Goal: Task Accomplishment & Management: Manage account settings

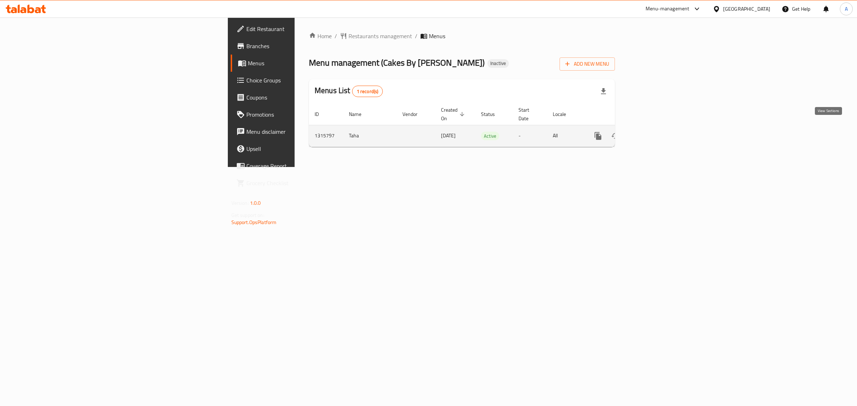
click at [658, 127] on link "enhanced table" at bounding box center [649, 135] width 17 height 17
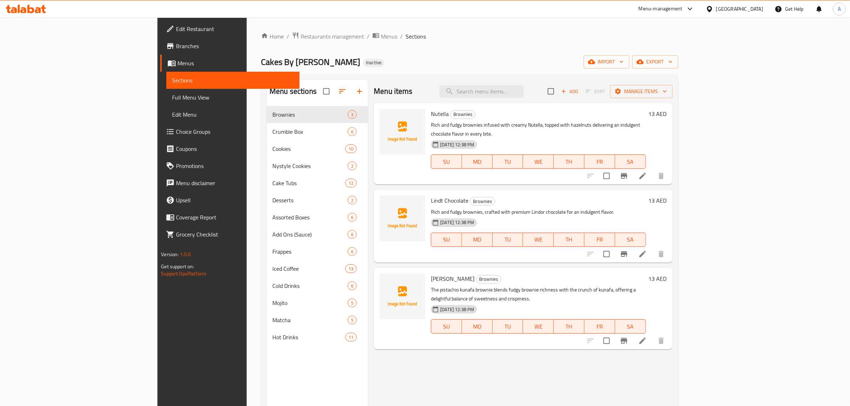
drag, startPoint x: 354, startPoint y: 39, endPoint x: 318, endPoint y: 10, distance: 45.7
click at [355, 38] on ol "Home / Restaurants management / Menus / Sections" at bounding box center [469, 36] width 417 height 9
click at [624, 60] on span "import" at bounding box center [606, 61] width 34 height 9
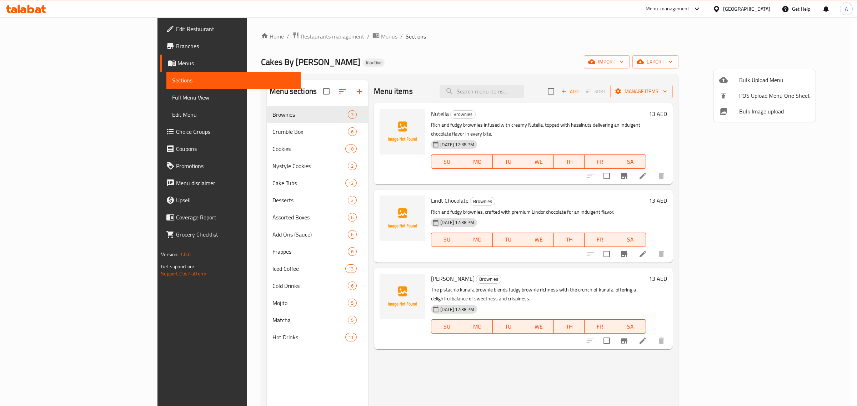
click at [761, 113] on span "Bulk Image upload" at bounding box center [774, 111] width 71 height 9
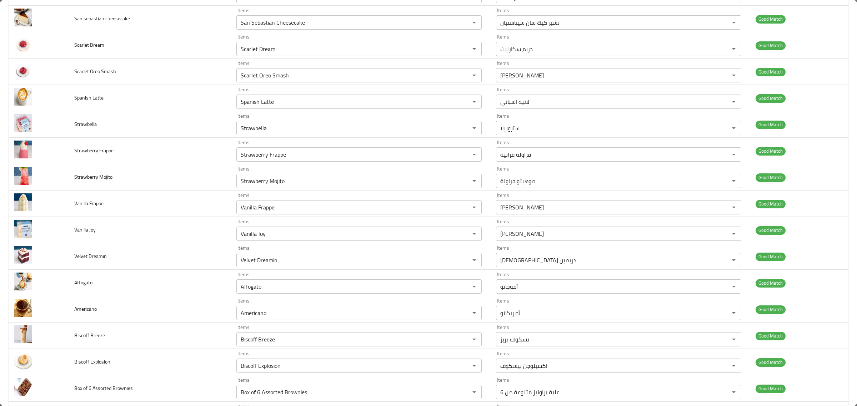
scroll to position [1492, 0]
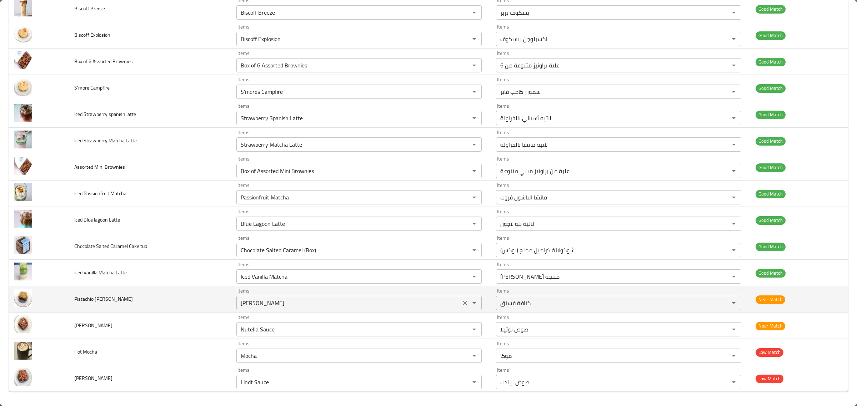
click at [409, 307] on Brownie "[PERSON_NAME]" at bounding box center [348, 303] width 220 height 10
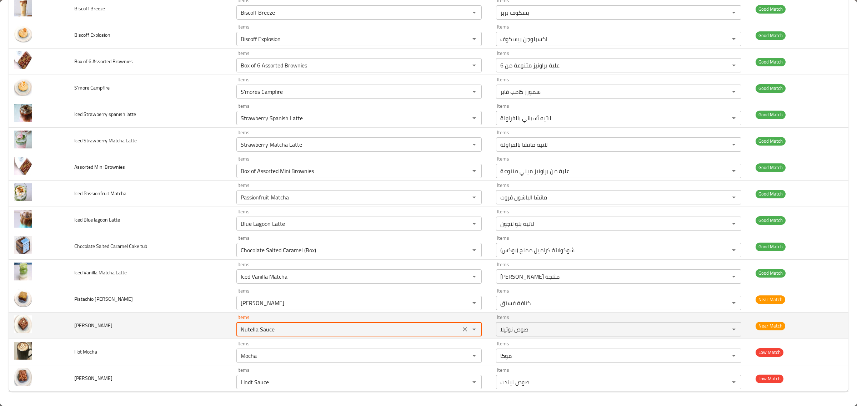
click at [417, 327] on Brownie "Nutella Sauce" at bounding box center [348, 330] width 220 height 10
type Brownie "brow"
click at [460, 325] on button "Clear" at bounding box center [465, 330] width 10 height 10
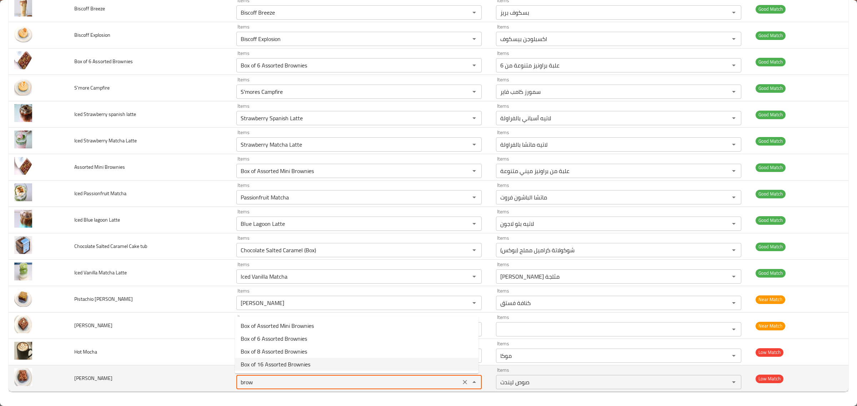
click at [321, 386] on Brownie "brow" at bounding box center [348, 382] width 220 height 10
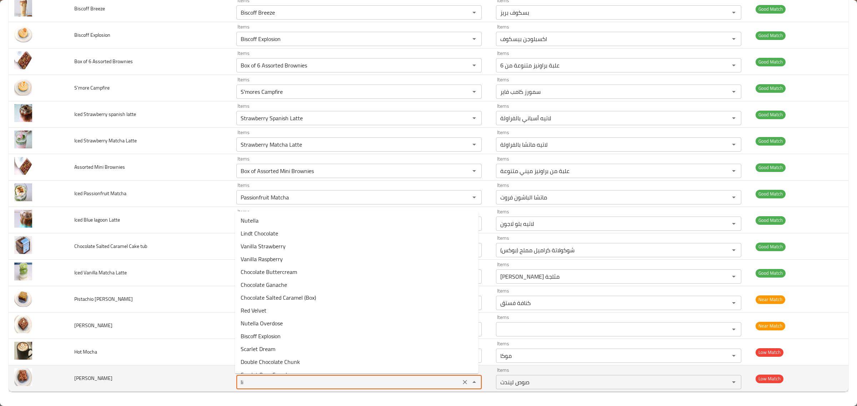
type Brownie "lin"
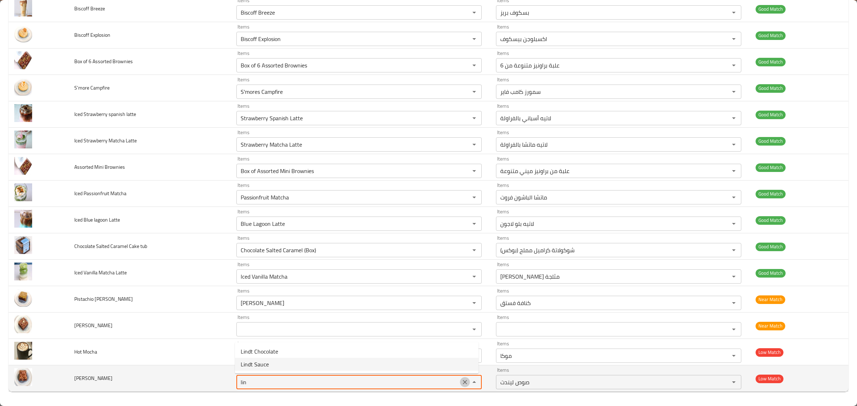
click at [461, 383] on icon "Clear" at bounding box center [464, 382] width 7 height 7
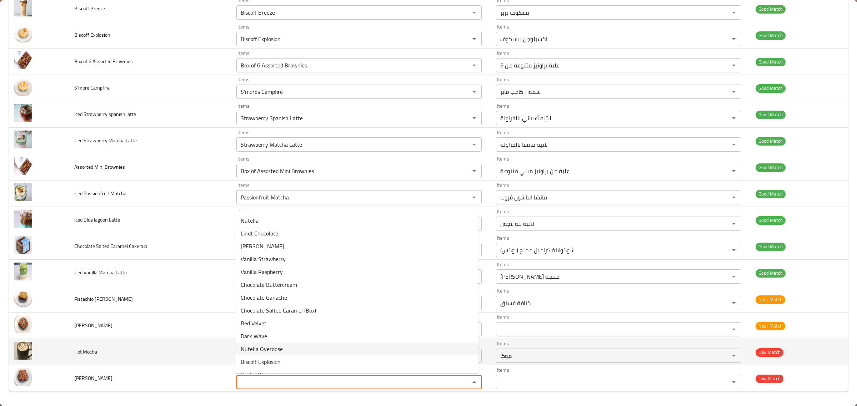
click at [65, 352] on td "enhanced table" at bounding box center [39, 352] width 60 height 26
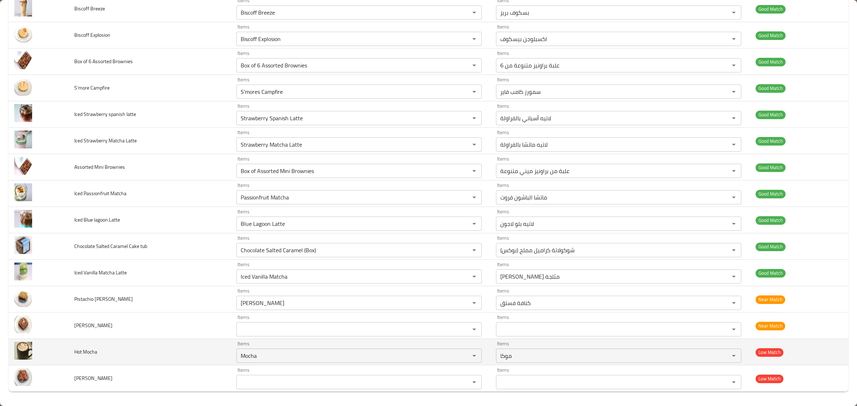
click at [77, 351] on span "Hot Mocha" at bounding box center [85, 351] width 23 height 9
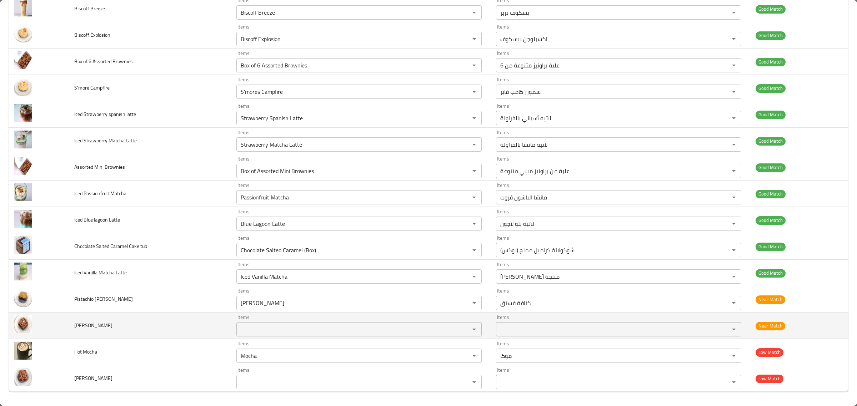
click at [90, 328] on span "[PERSON_NAME]" at bounding box center [93, 325] width 38 height 9
copy span "[PERSON_NAME]"
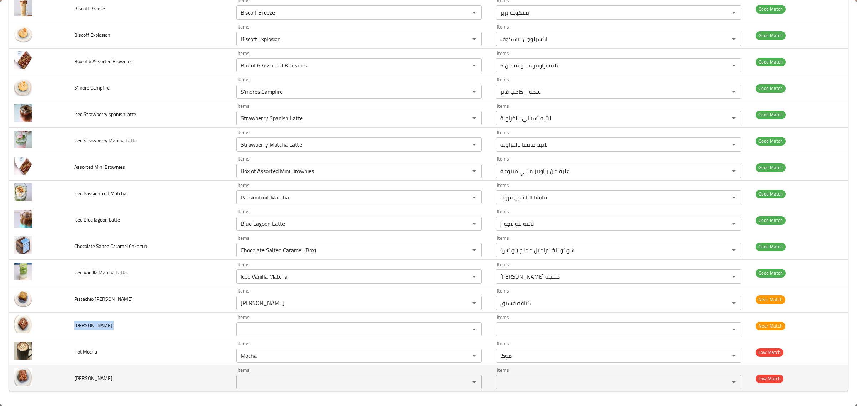
click at [94, 375] on span "[PERSON_NAME]" at bounding box center [93, 378] width 38 height 9
copy span "[PERSON_NAME]"
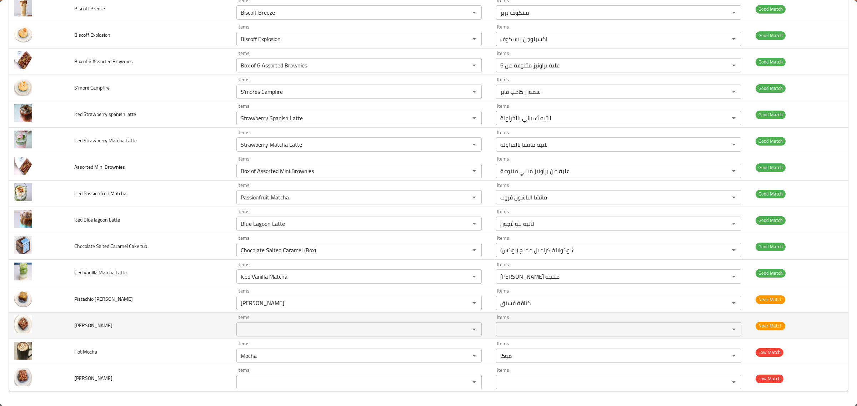
click at [195, 331] on td "[PERSON_NAME]" at bounding box center [150, 326] width 162 height 26
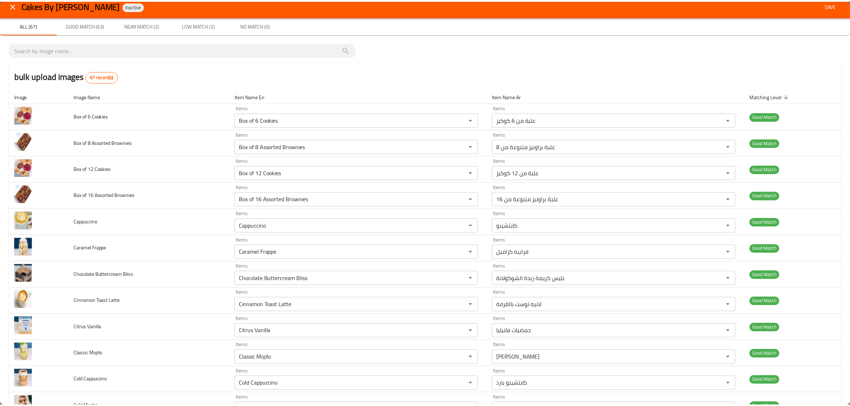
scroll to position [0, 0]
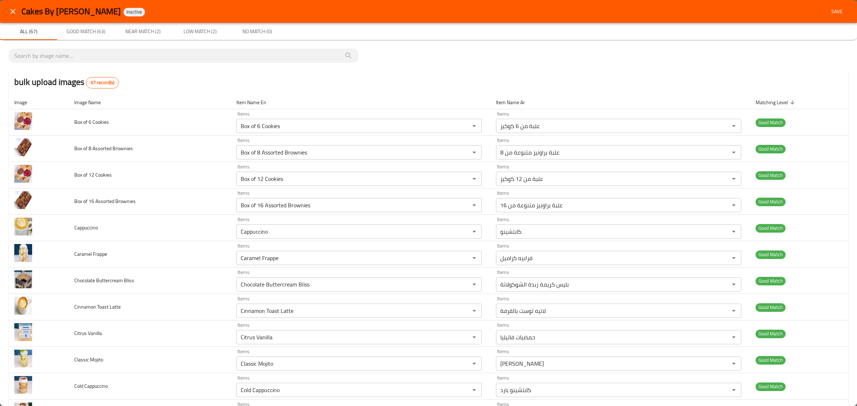
click at [828, 14] on span "Save" at bounding box center [836, 11] width 17 height 9
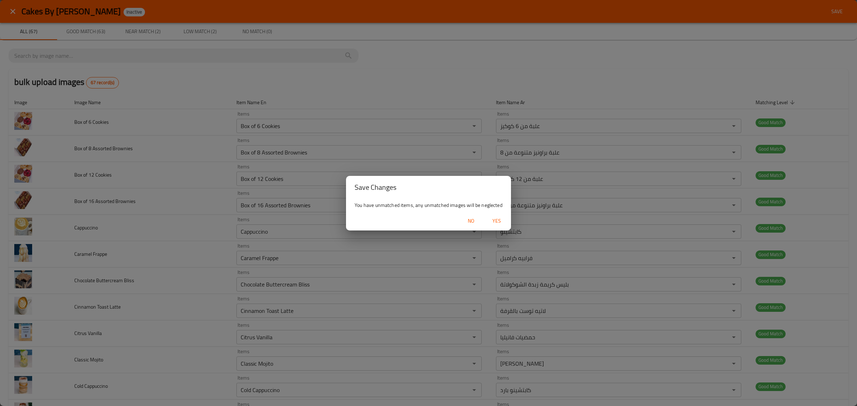
click at [502, 224] on span "Yes" at bounding box center [496, 221] width 17 height 9
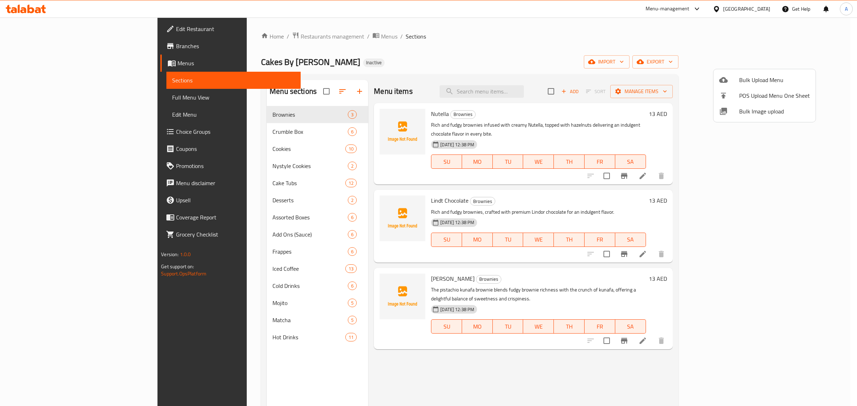
click at [227, 132] on div at bounding box center [428, 203] width 857 height 406
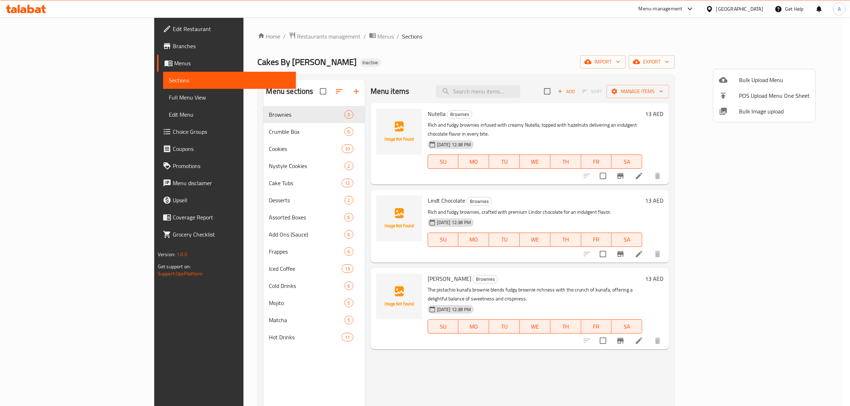
click at [269, 132] on span "Crumble Box" at bounding box center [306, 131] width 75 height 9
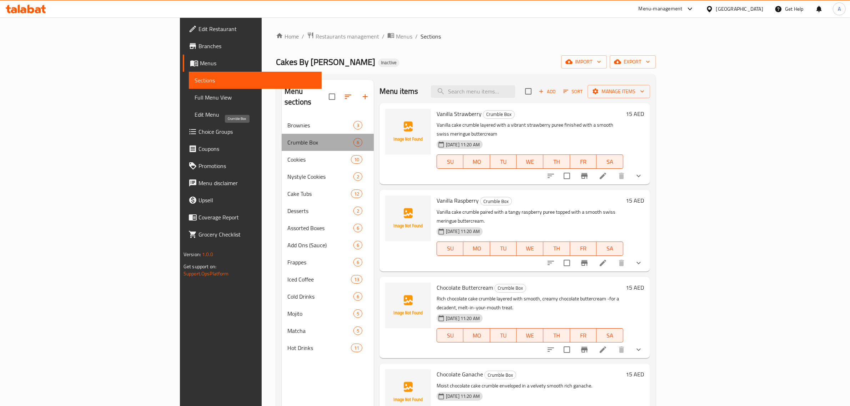
click at [287, 138] on span "Crumble Box" at bounding box center [320, 142] width 66 height 9
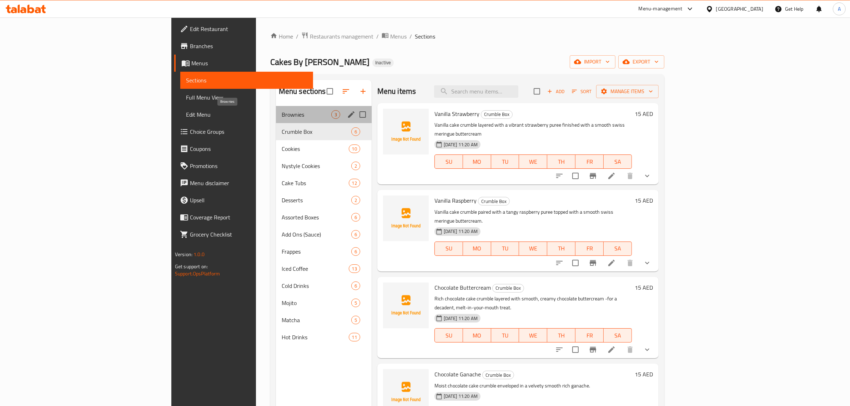
click at [282, 115] on span "Brownies" at bounding box center [307, 114] width 50 height 9
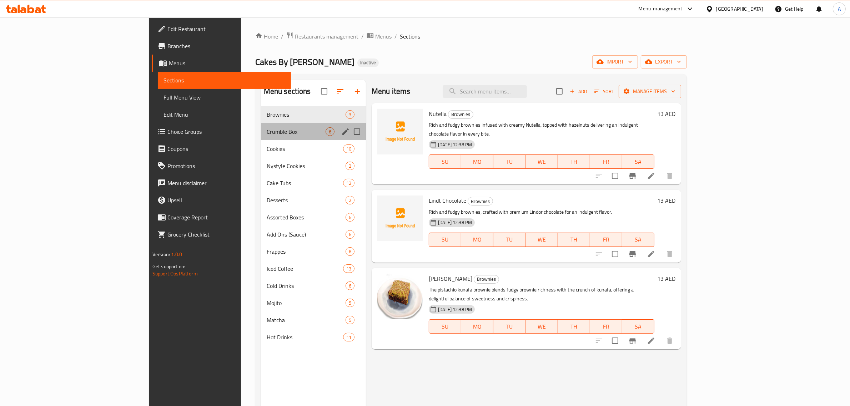
click at [261, 125] on div "Crumble Box 6" at bounding box center [313, 131] width 105 height 17
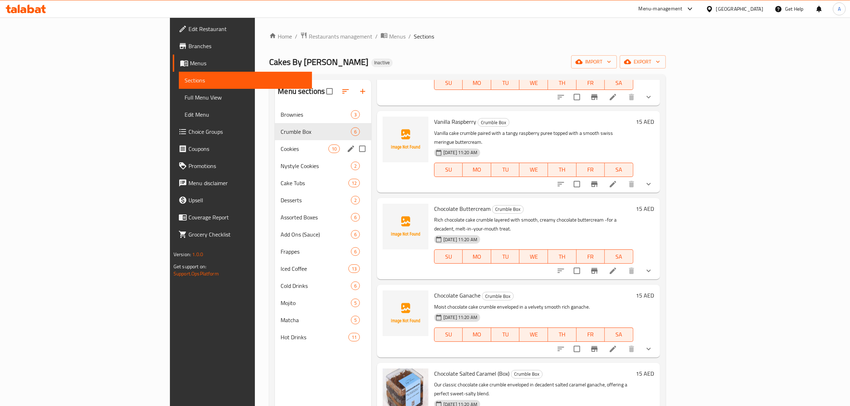
click at [275, 155] on div "Cookies 10" at bounding box center [323, 148] width 96 height 17
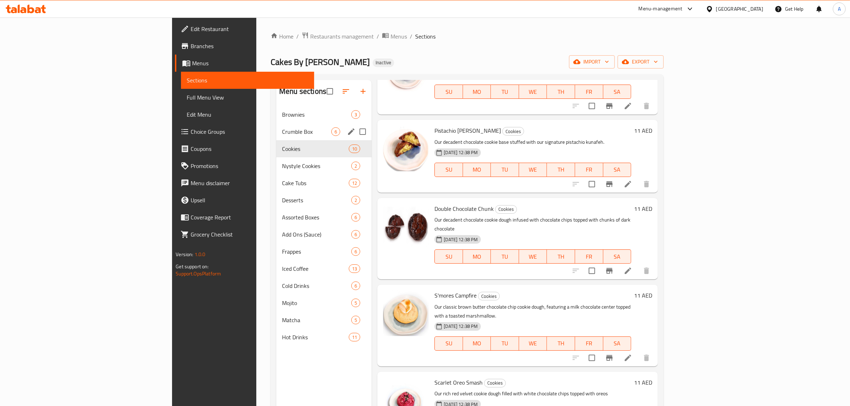
click at [276, 138] on div "Crumble Box 6" at bounding box center [323, 131] width 95 height 17
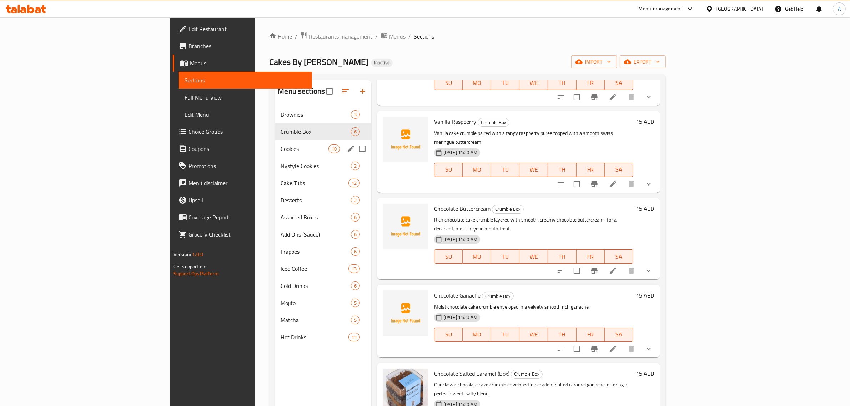
click at [275, 155] on div "Cookies 10" at bounding box center [323, 148] width 96 height 17
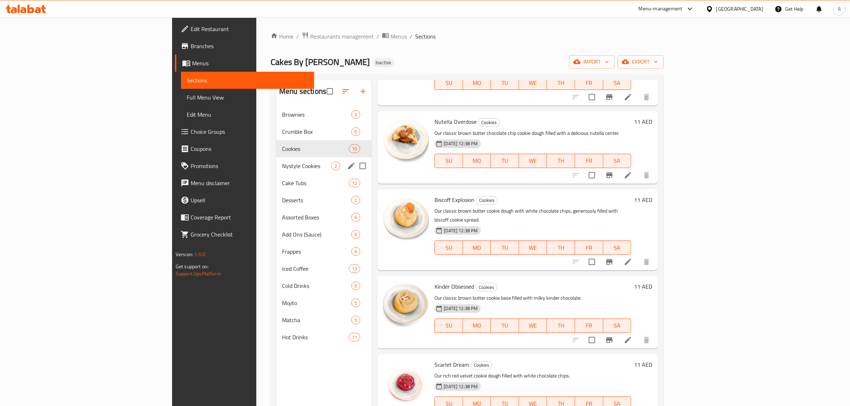
click at [282, 168] on span "Nystyle Cookies" at bounding box center [306, 166] width 49 height 9
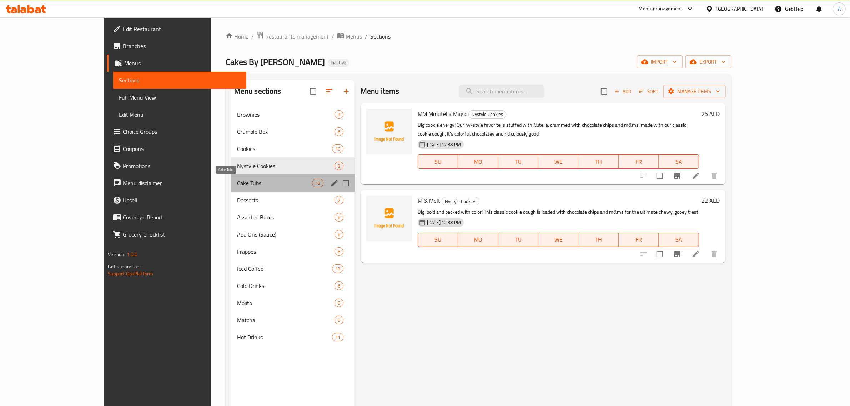
click at [237, 181] on span "Cake Tubs" at bounding box center [274, 183] width 75 height 9
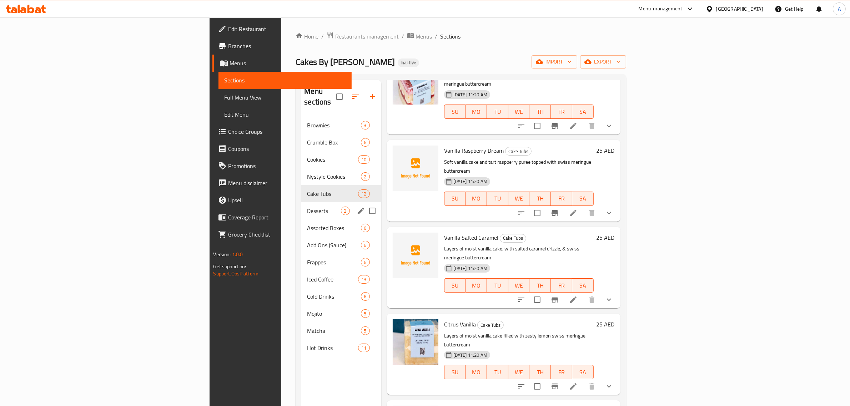
click at [301, 202] on div "Desserts 2" at bounding box center [341, 210] width 80 height 17
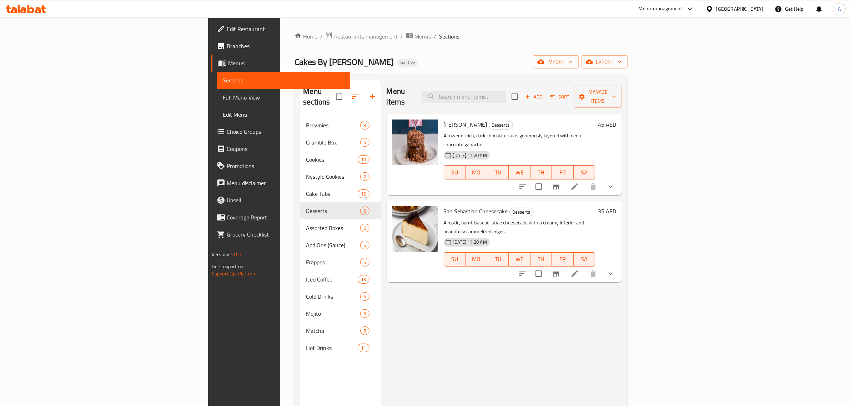
click at [397, 291] on div "Menu items Add Sort Manage items Matilda Cake Desserts A tower of rich, dark ch…" at bounding box center [501, 283] width 241 height 406
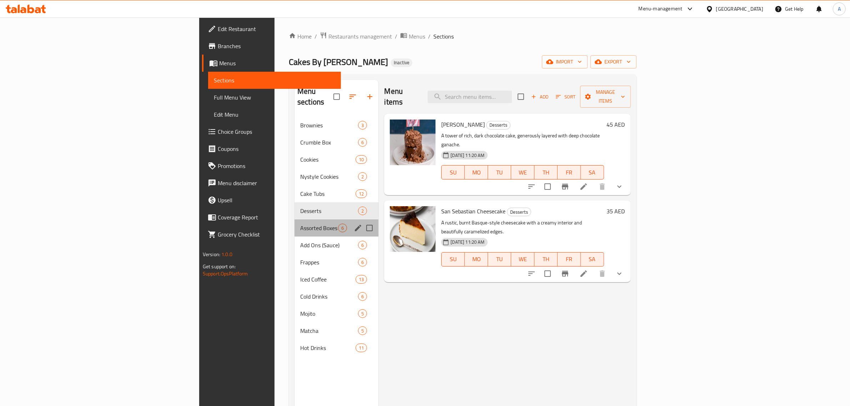
click at [295, 222] on div "Assorted Boxes 6" at bounding box center [337, 228] width 84 height 17
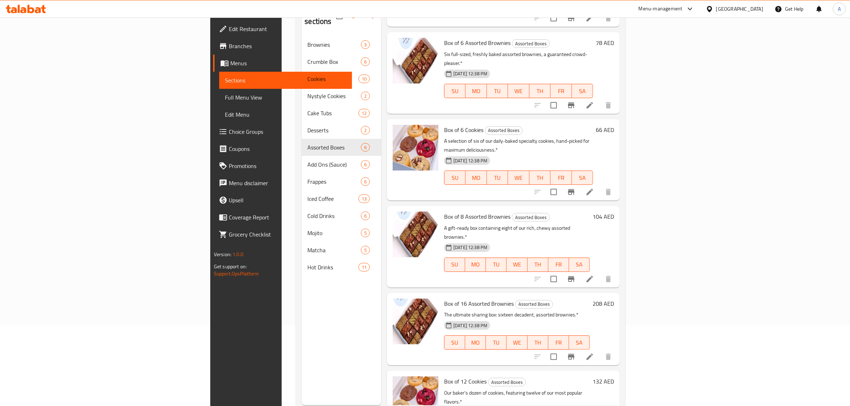
scroll to position [100, 0]
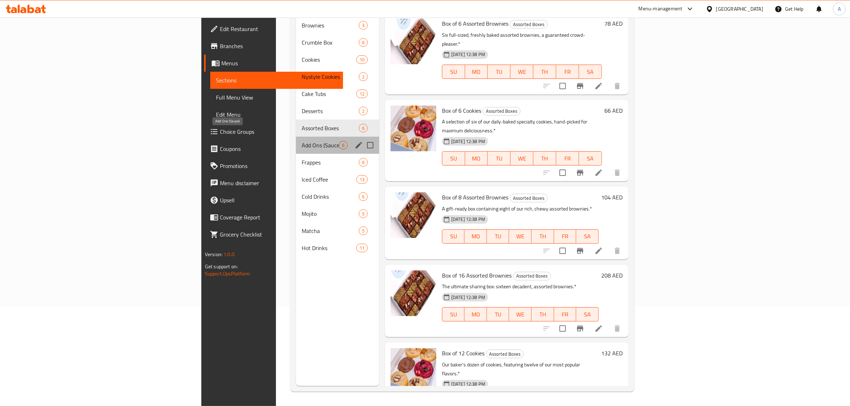
click at [302, 141] on span "Add Ons (Sauce)" at bounding box center [320, 145] width 37 height 9
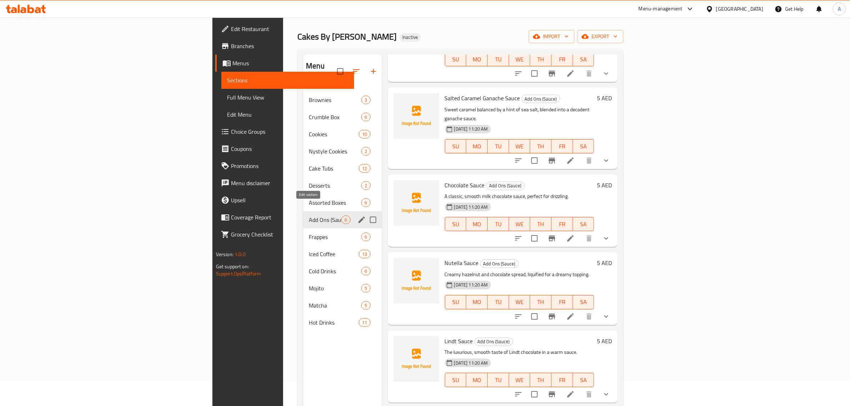
scroll to position [100, 0]
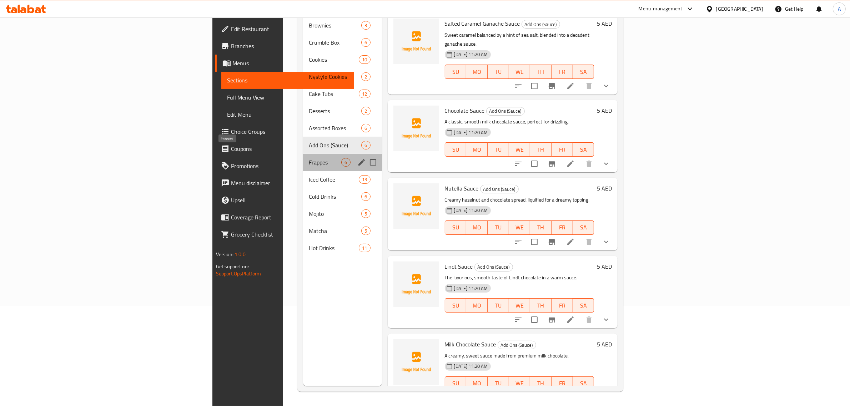
click at [309, 158] on span "Frappes" at bounding box center [325, 162] width 32 height 9
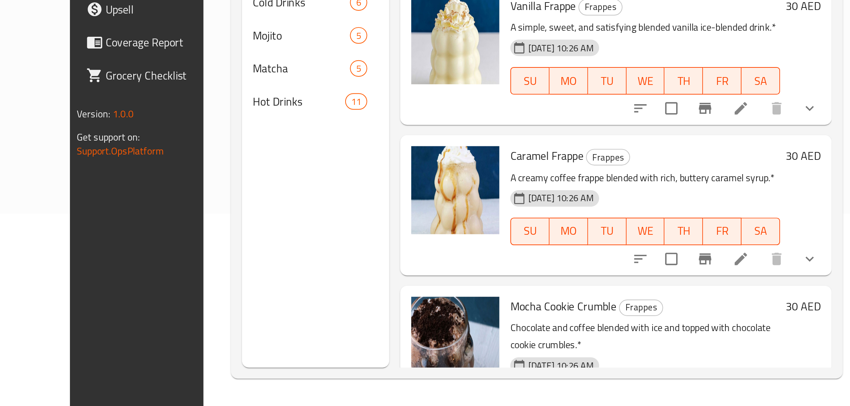
scroll to position [99, 0]
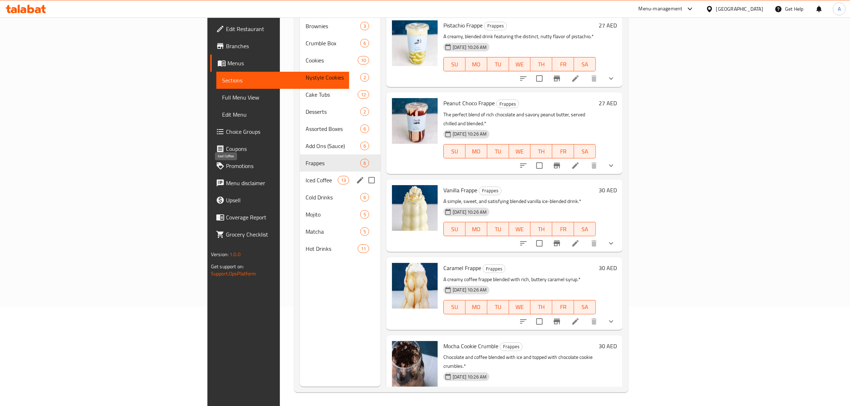
click at [306, 176] on span "Iced Coffee" at bounding box center [322, 180] width 32 height 9
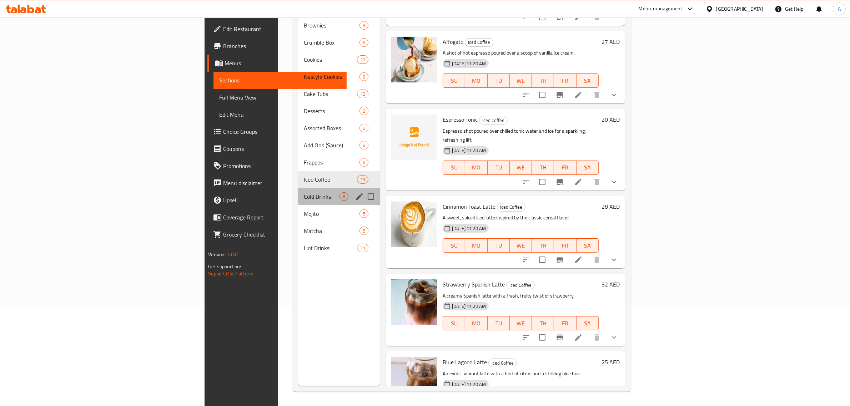
click at [298, 188] on div "Cold Drinks 6" at bounding box center [339, 196] width 82 height 17
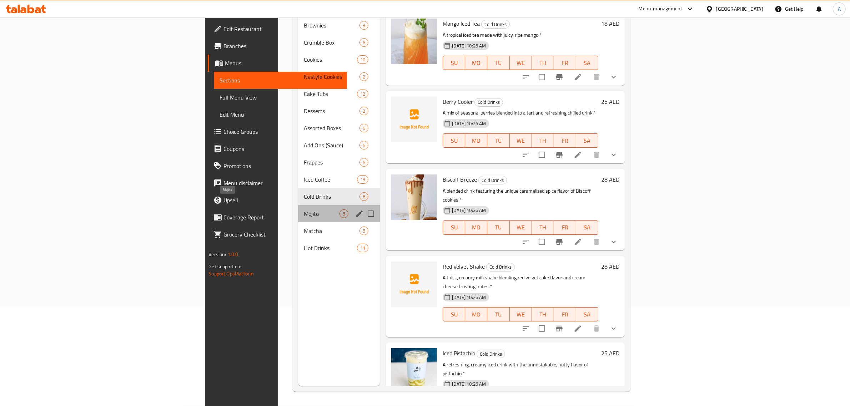
click at [304, 210] on span "Mojito" at bounding box center [322, 214] width 36 height 9
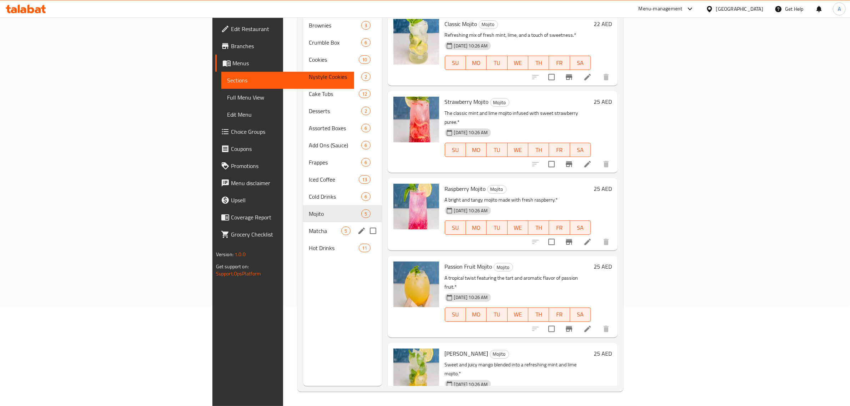
click at [309, 227] on span "Matcha" at bounding box center [325, 231] width 32 height 9
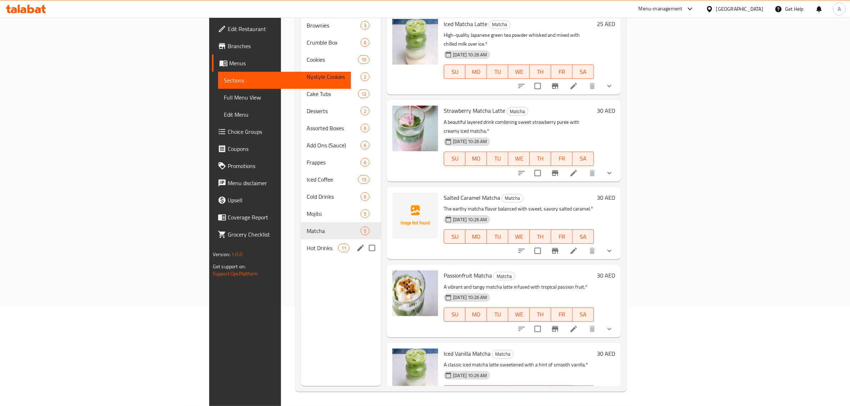
click at [301, 240] on div "Hot Drinks 11" at bounding box center [341, 248] width 80 height 17
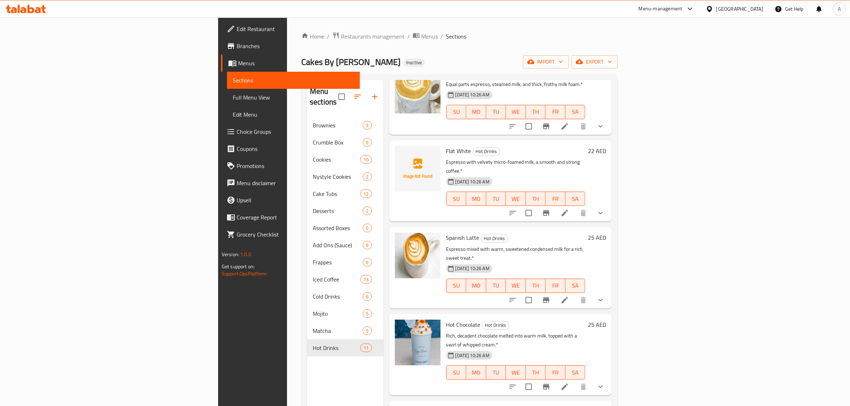
click at [618, 71] on div "Home / Restaurants management / Menus / Sections Cakes By Zoya Inactive import …" at bounding box center [459, 262] width 316 height 460
click at [613, 62] on icon "button" at bounding box center [609, 61] width 7 height 7
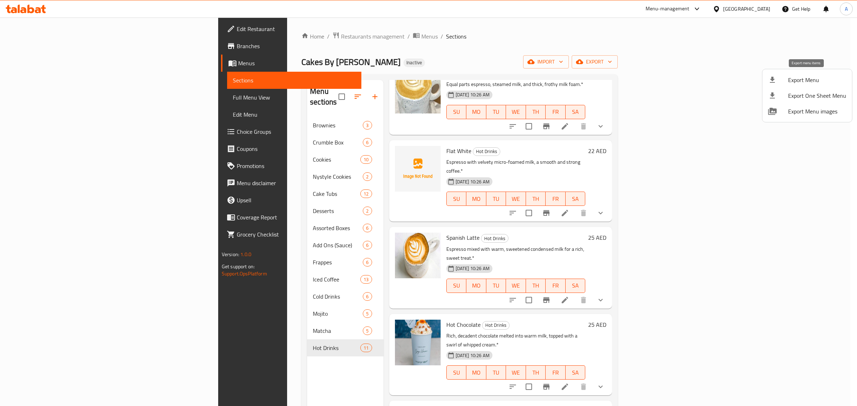
click at [801, 82] on span "Export Menu" at bounding box center [817, 80] width 58 height 9
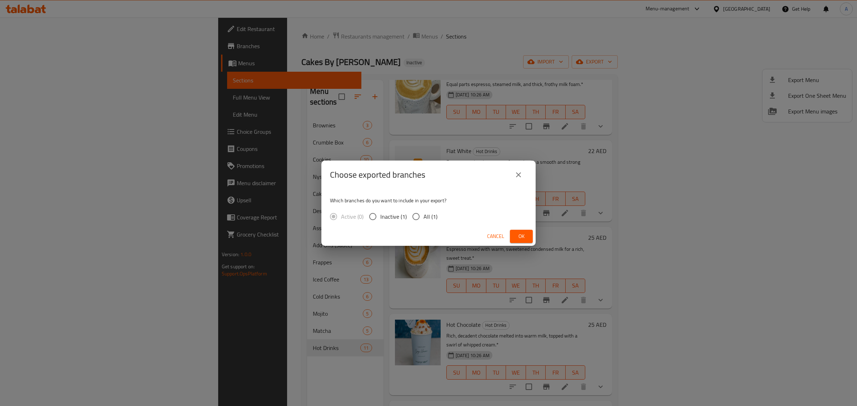
click at [419, 217] on input "All (1)" at bounding box center [415, 216] width 15 height 15
radio input "true"
click at [527, 235] on span "Ok" at bounding box center [521, 236] width 11 height 9
